Goal: Task Accomplishment & Management: Use online tool/utility

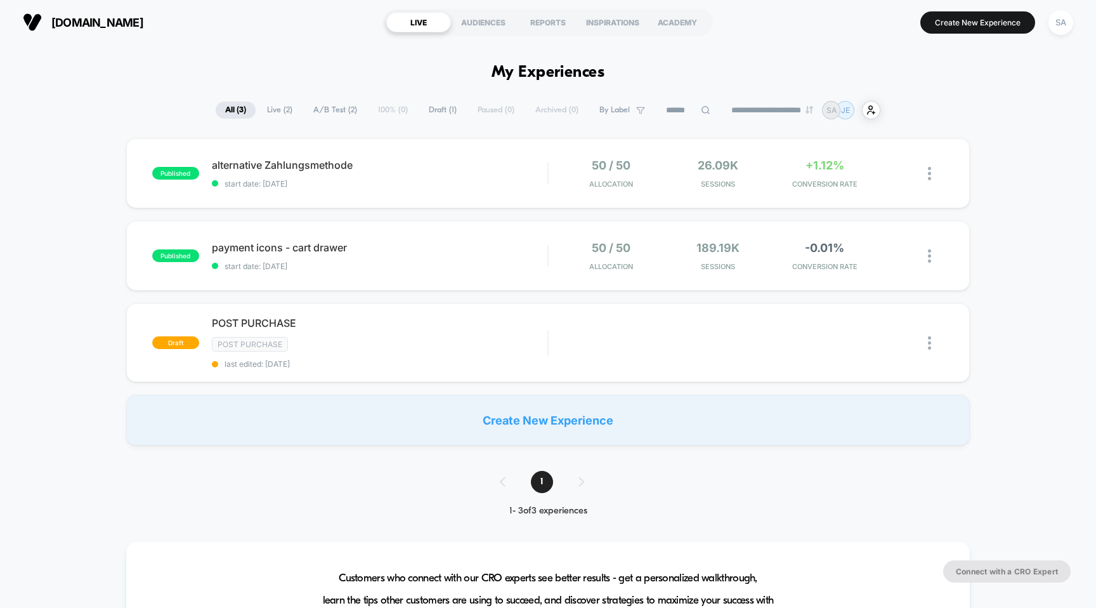
click at [112, 26] on span "[DOMAIN_NAME]" at bounding box center [97, 22] width 92 height 13
click at [117, 20] on span "[DOMAIN_NAME]" at bounding box center [97, 22] width 92 height 13
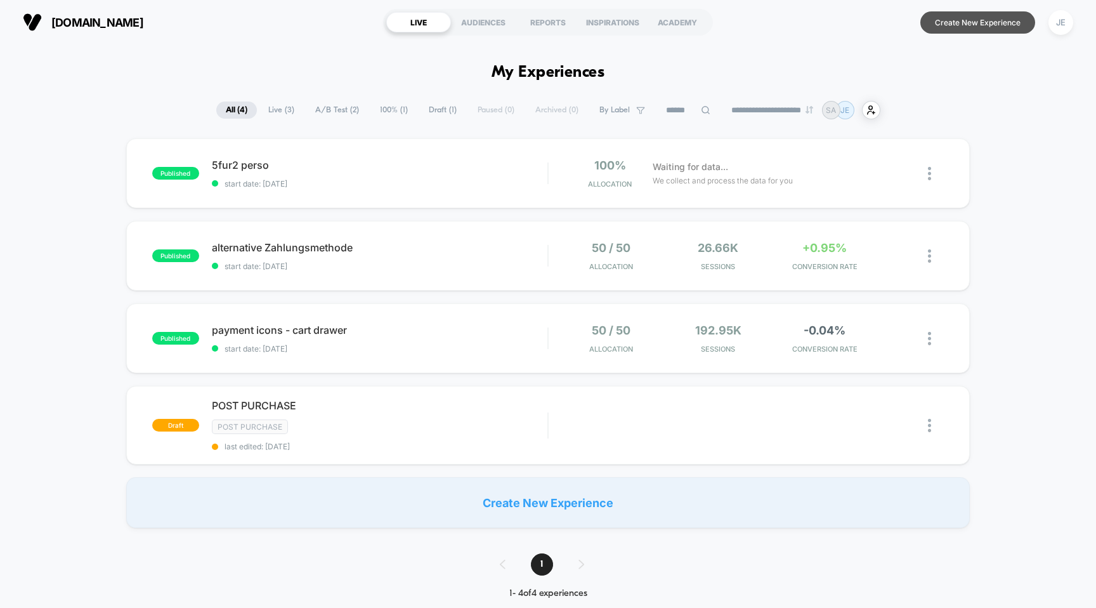
click at [957, 31] on button "Create New Experience" at bounding box center [978, 22] width 115 height 22
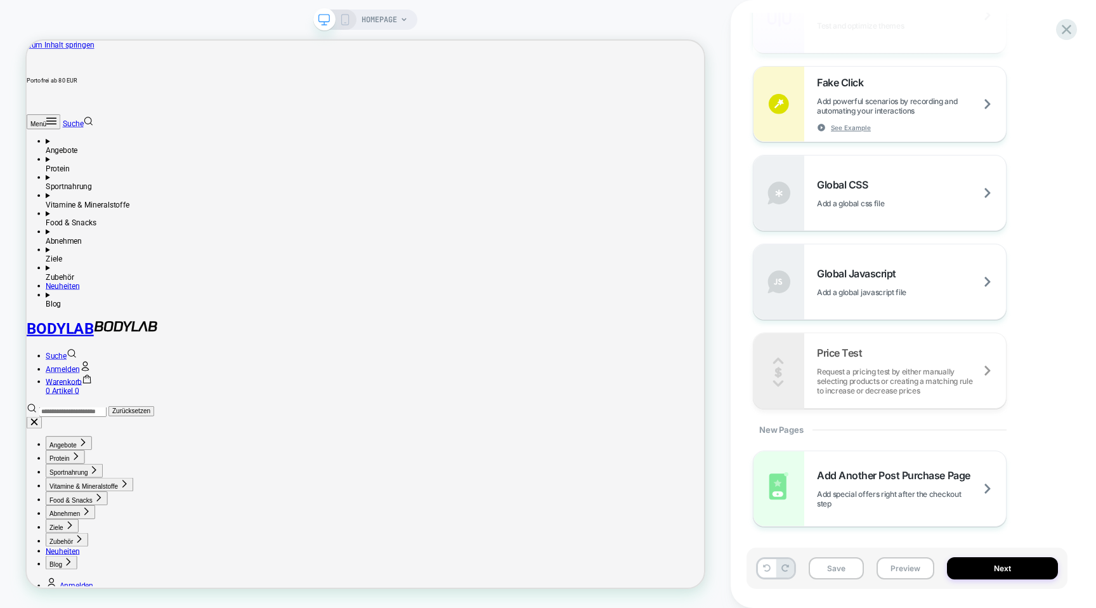
scroll to position [707, 0]
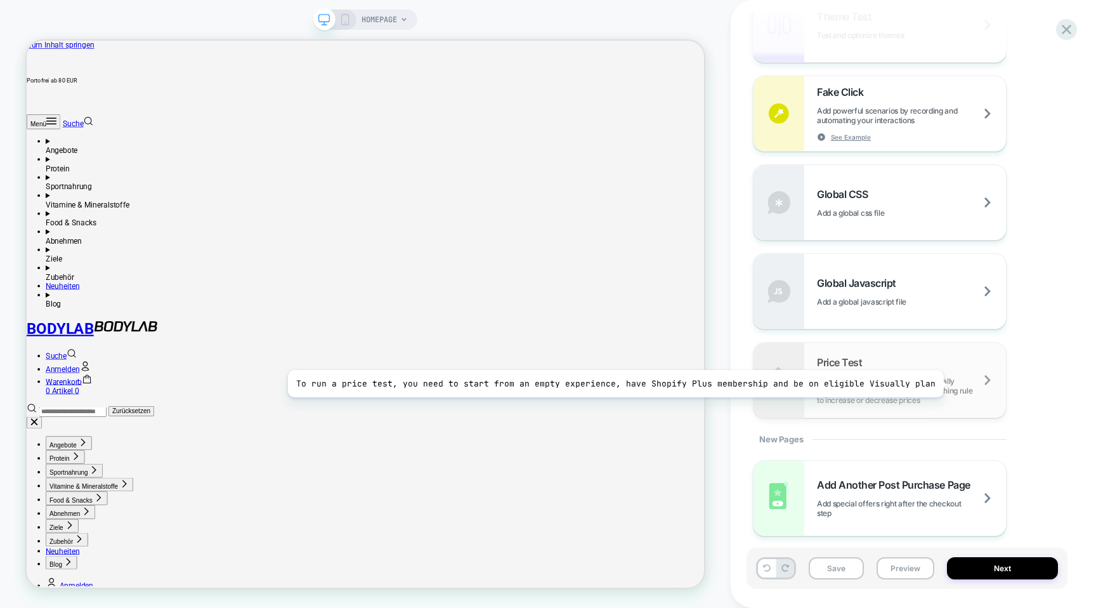
click at [132, 310] on span "Request a pricing test by either manually selecting products or creating a matc…" at bounding box center [104, 304] width 56 height 12
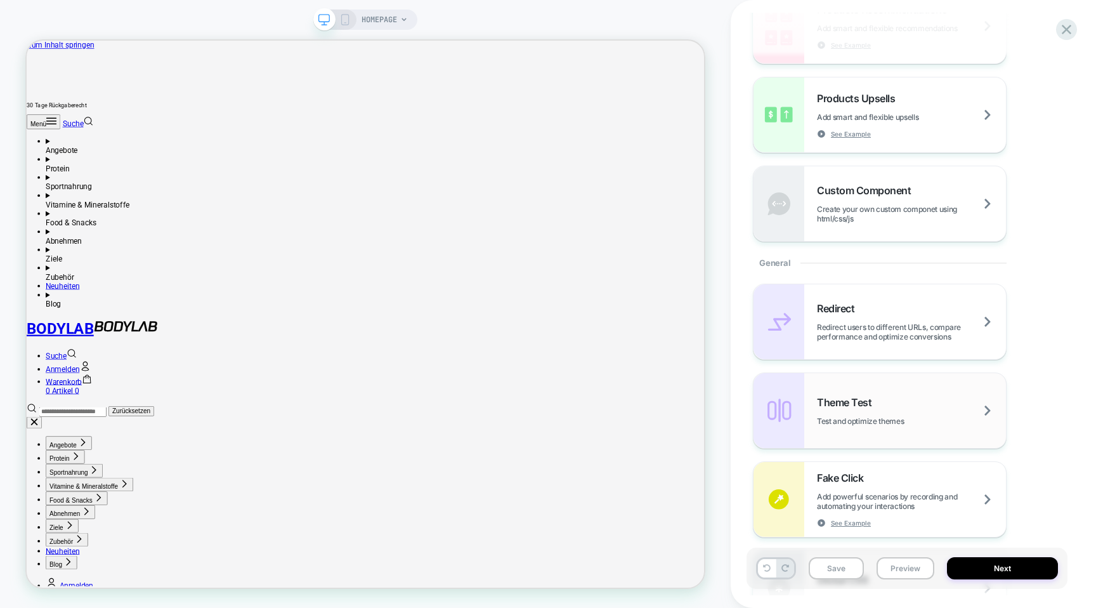
scroll to position [341, 0]
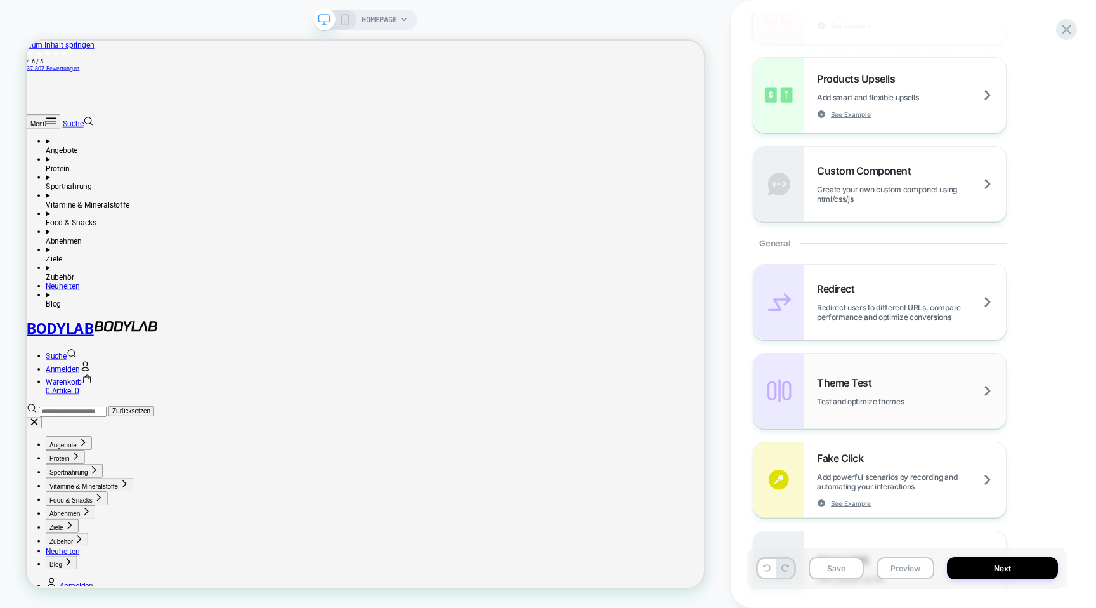
click at [987, 397] on div "Theme Test Test and optimize themes" at bounding box center [911, 391] width 189 height 30
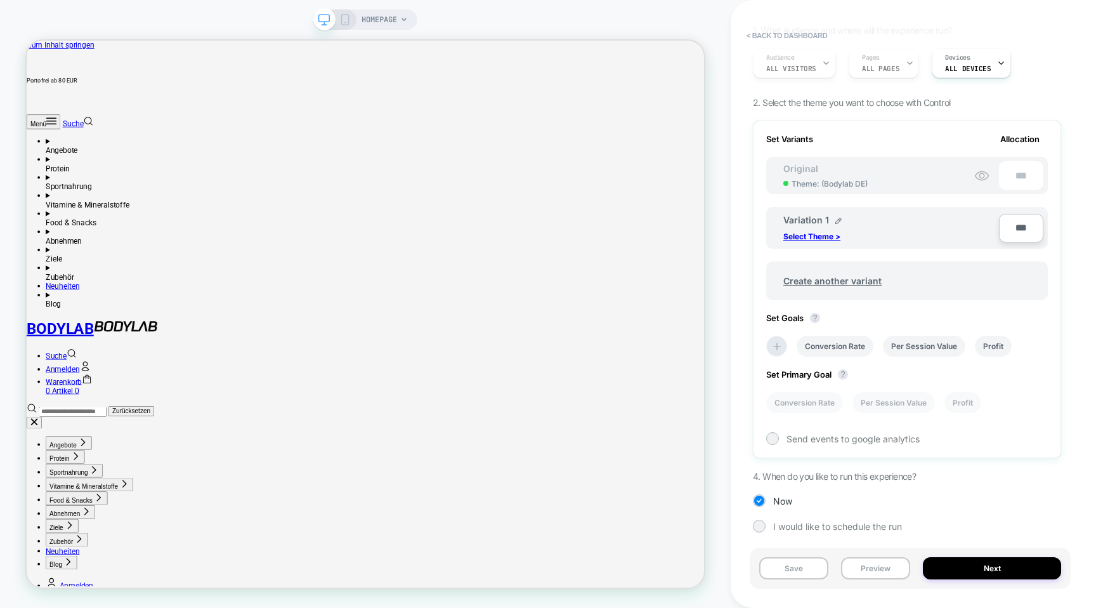
scroll to position [0, 0]
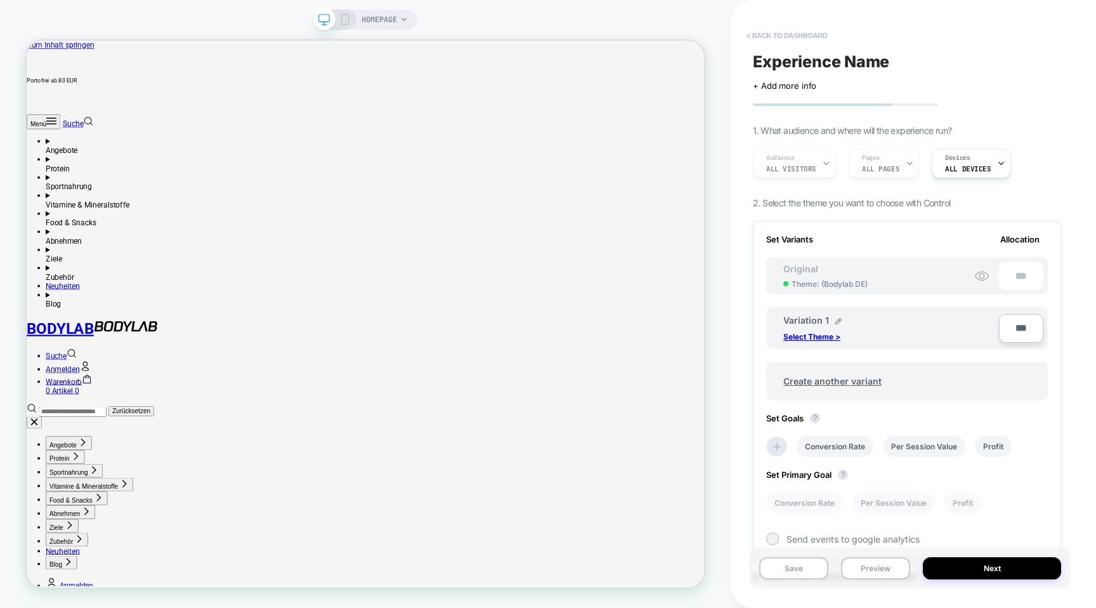
click at [775, 430] on button "< back to dashboard" at bounding box center [490, 436] width 828 height 12
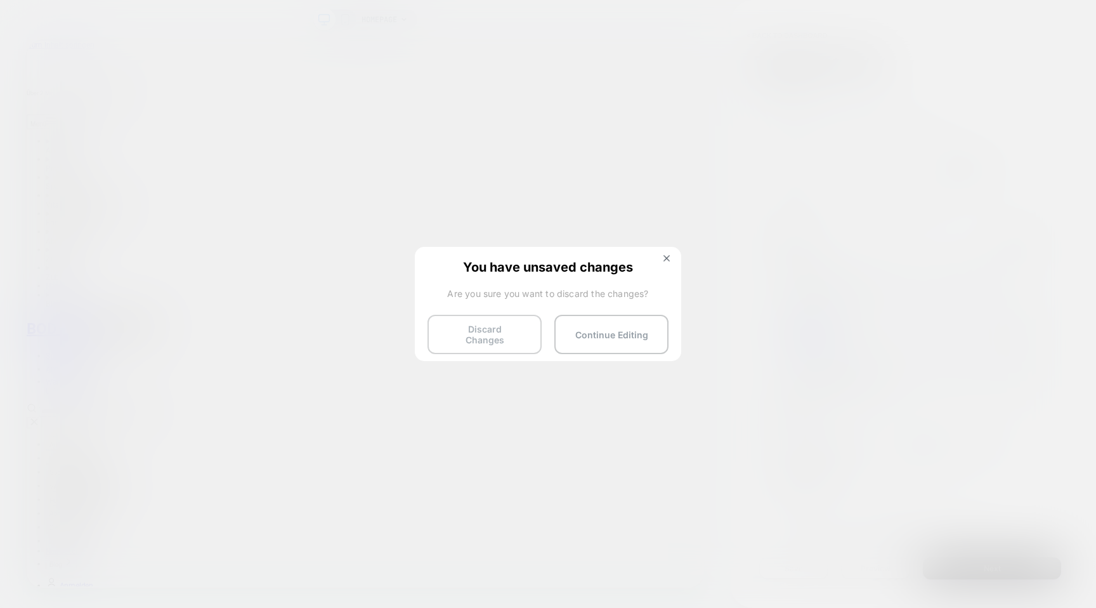
click at [504, 334] on button "Discard Changes" at bounding box center [485, 334] width 114 height 39
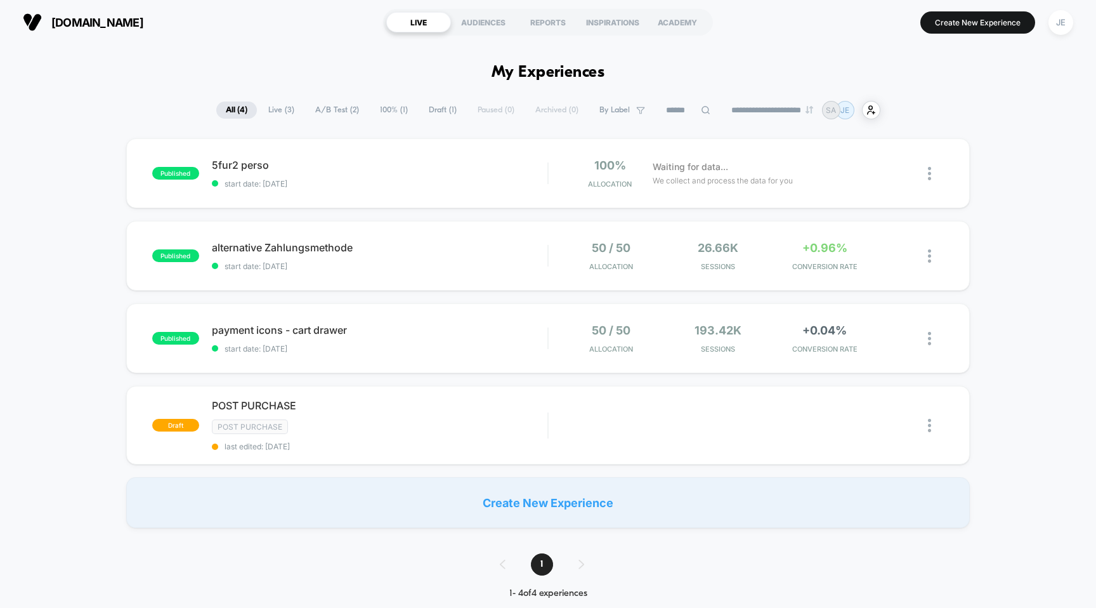
click at [420, 108] on span "Draft ( 1 )" at bounding box center [442, 110] width 47 height 17
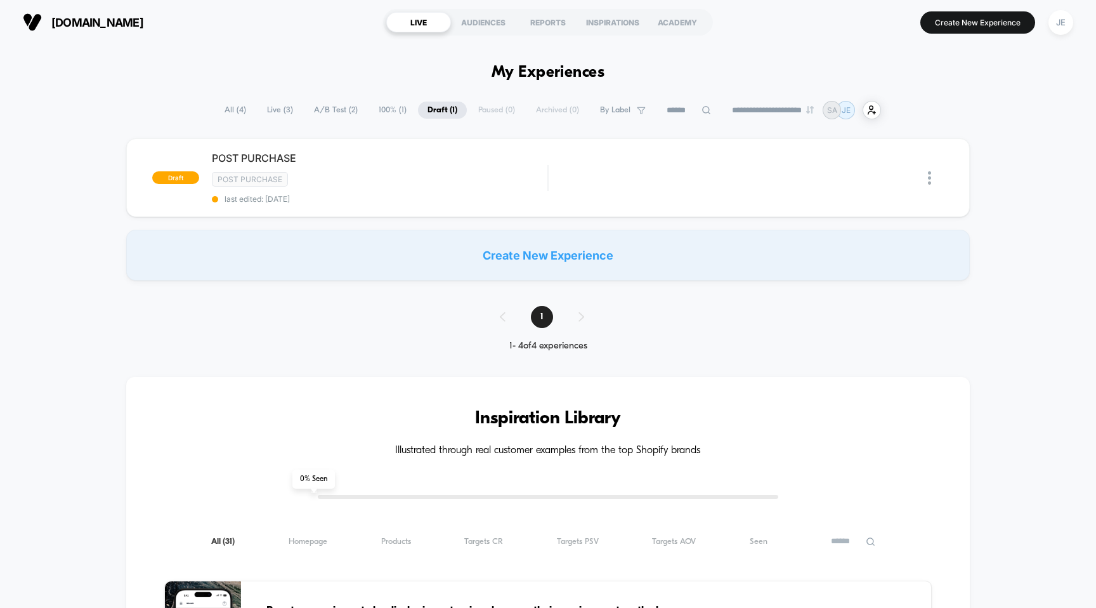
click at [241, 107] on span "All ( 4 )" at bounding box center [235, 110] width 41 height 17
